Goal: Information Seeking & Learning: Learn about a topic

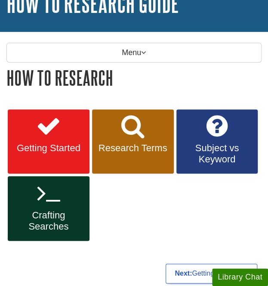
scroll to position [79, 0]
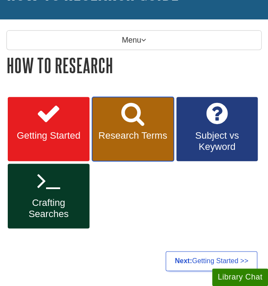
click at [146, 130] on span "Research Terms" at bounding box center [133, 135] width 69 height 11
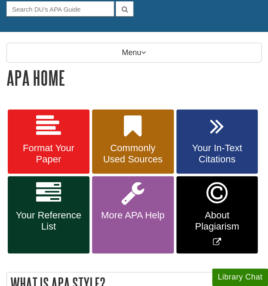
scroll to position [98, 0]
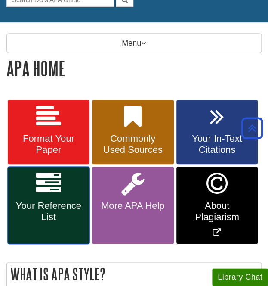
click at [20, 206] on span "Your Reference List" at bounding box center [48, 211] width 69 height 22
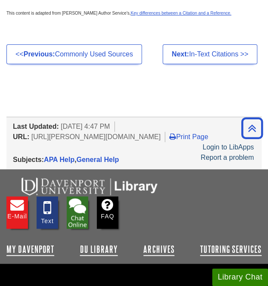
scroll to position [785, 0]
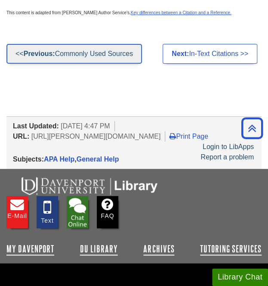
click at [139, 64] on link "<< Previous: Commonly Used Sources" at bounding box center [74, 54] width 136 height 20
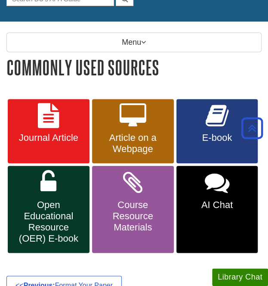
scroll to position [99, 0]
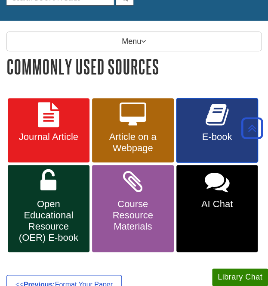
click at [206, 128] on link "E-book" at bounding box center [218, 130] width 82 height 65
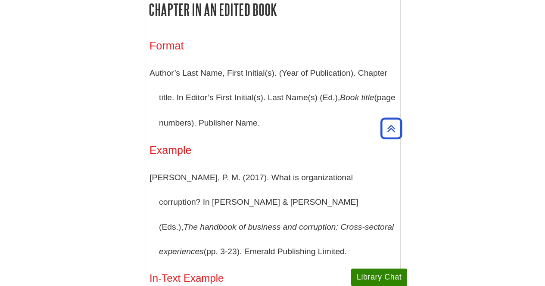
scroll to position [1259, 0]
